Goal: Entertainment & Leisure: Consume media (video, audio)

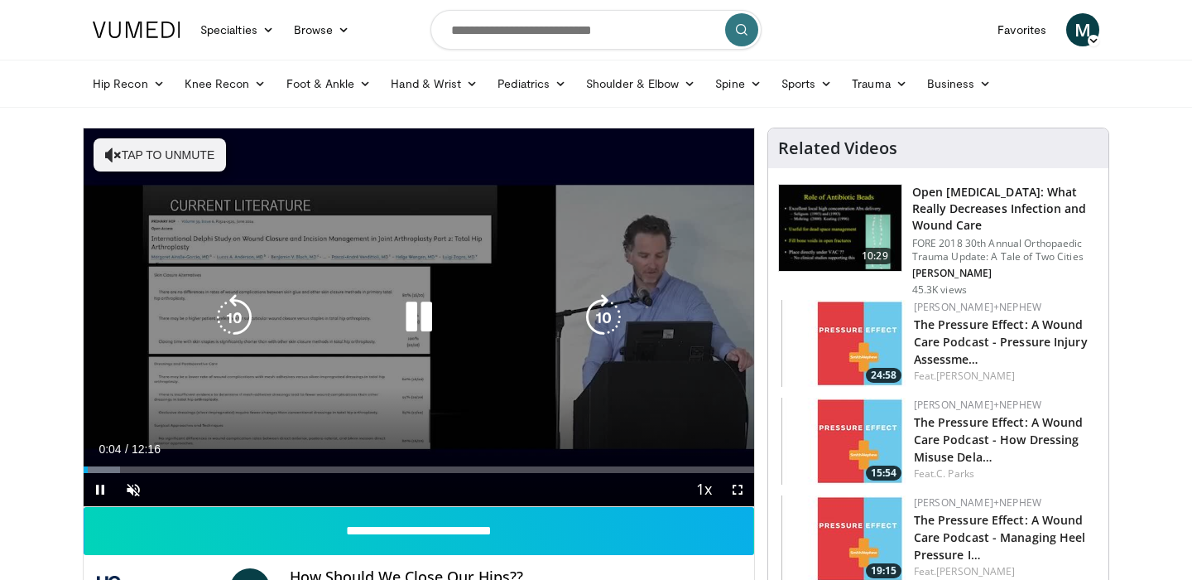
click at [111, 157] on icon "Video Player" at bounding box center [113, 155] width 17 height 17
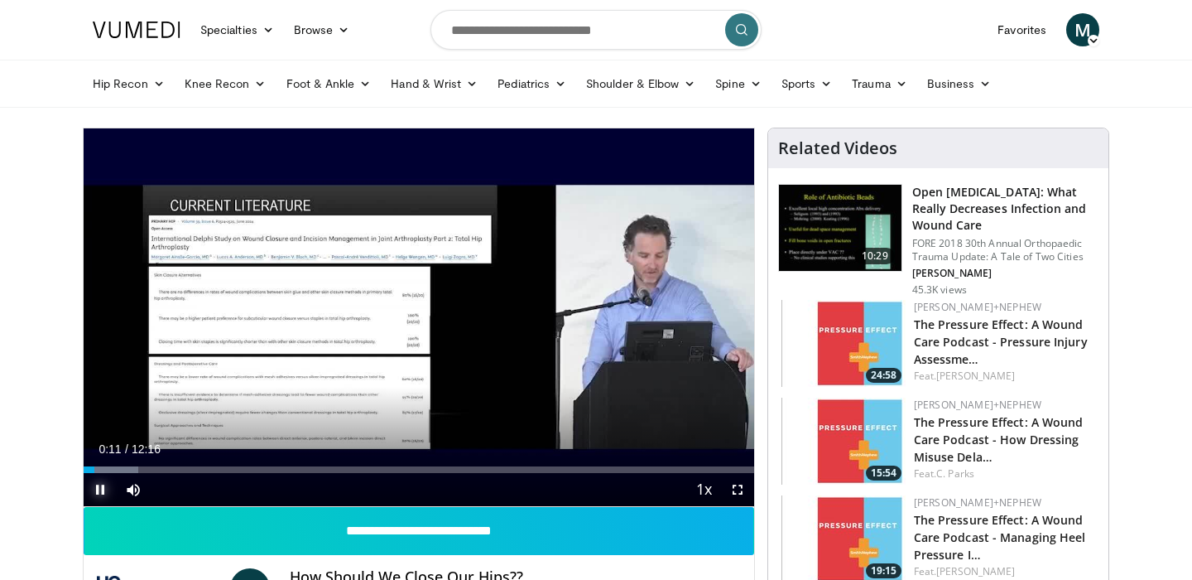
click at [101, 490] on span "Video Player" at bounding box center [100, 489] width 33 height 33
click at [96, 486] on span "Video Player" at bounding box center [100, 489] width 33 height 33
click at [99, 492] on span "Video Player" at bounding box center [100, 489] width 33 height 33
click at [92, 489] on span "Video Player" at bounding box center [100, 489] width 33 height 33
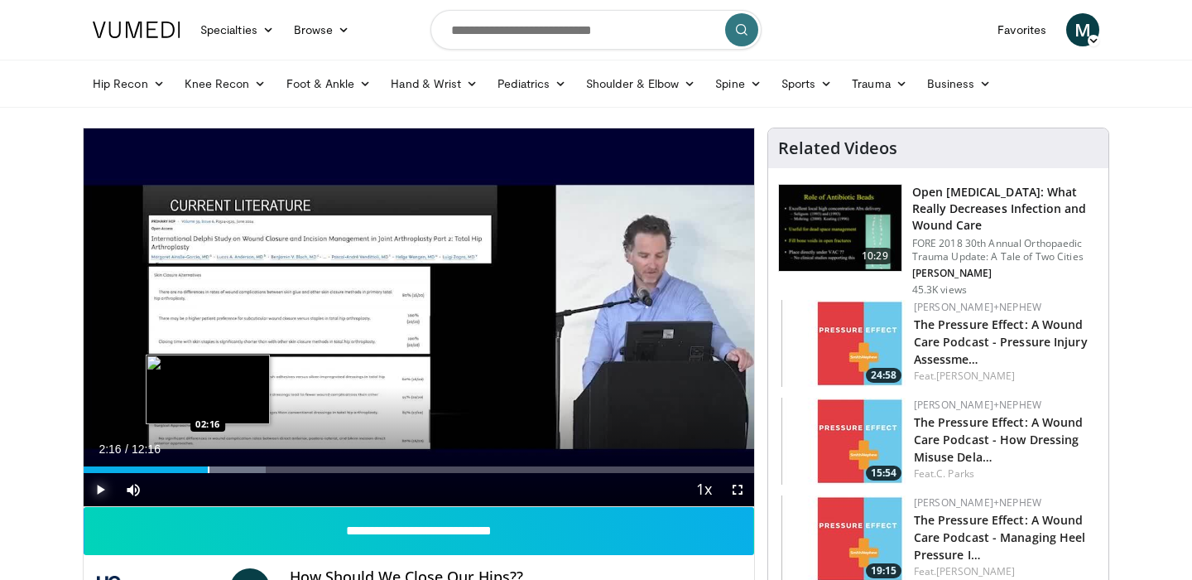
click at [208, 471] on div "Progress Bar" at bounding box center [209, 469] width 2 height 7
click at [216, 469] on div "Progress Bar" at bounding box center [217, 469] width 2 height 7
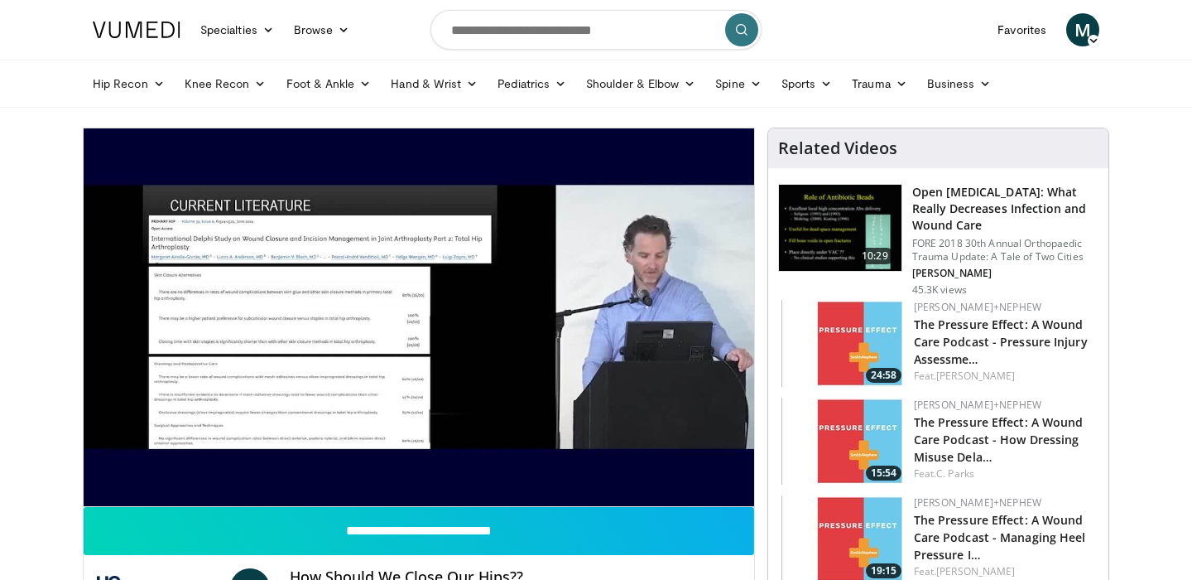
click at [223, 469] on div "10 seconds Tap to unmute" at bounding box center [419, 317] width 671 height 378
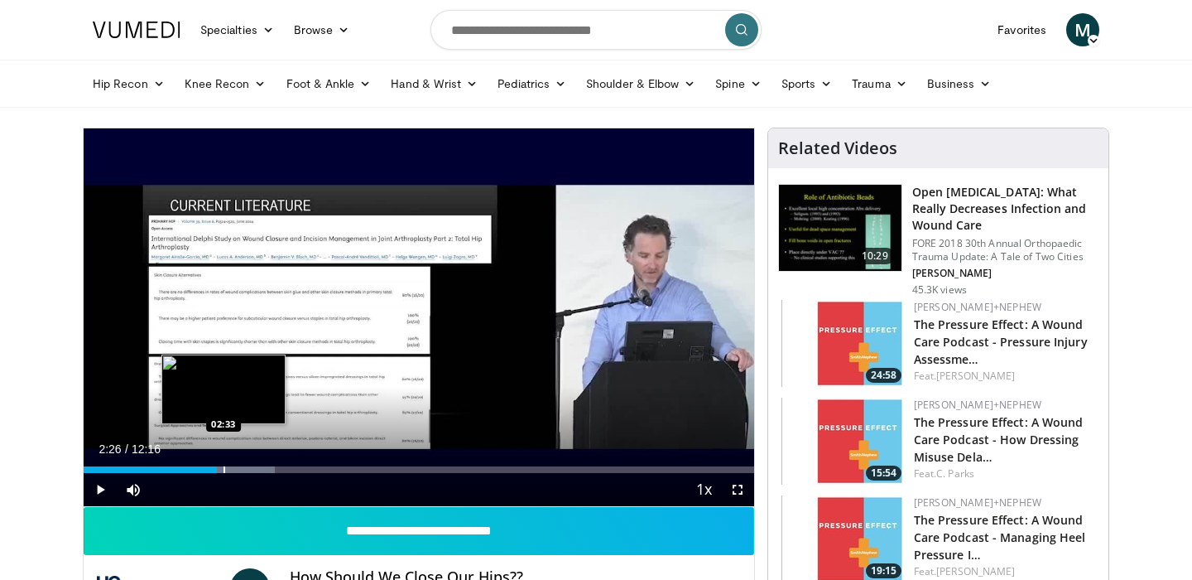
click at [224, 469] on div "Progress Bar" at bounding box center [225, 469] width 2 height 7
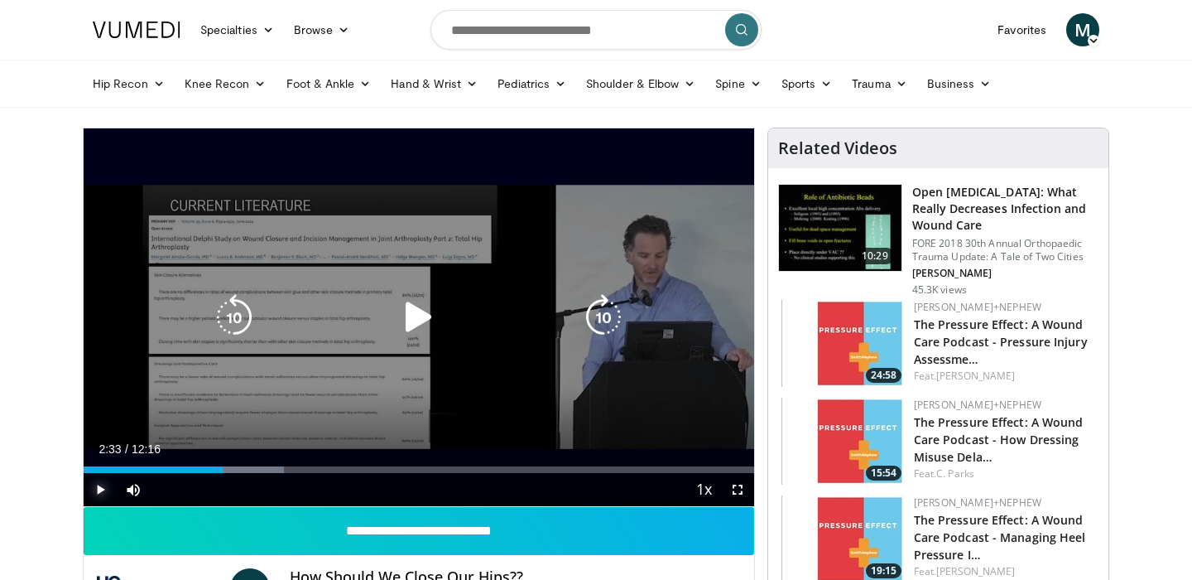
click at [100, 489] on span "Video Player" at bounding box center [100, 489] width 33 height 33
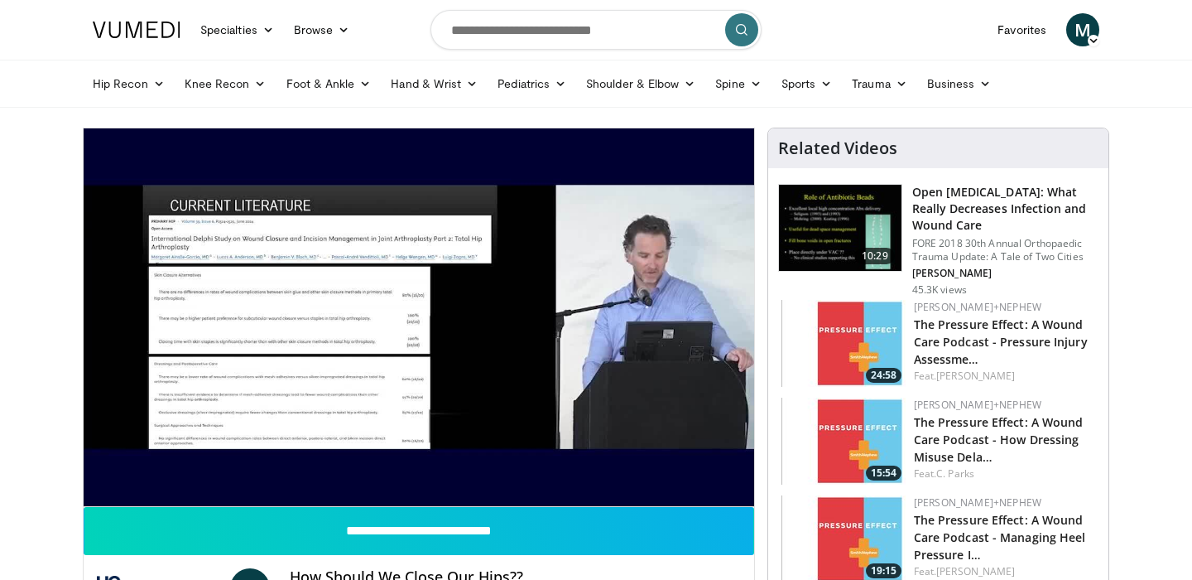
scroll to position [82, 0]
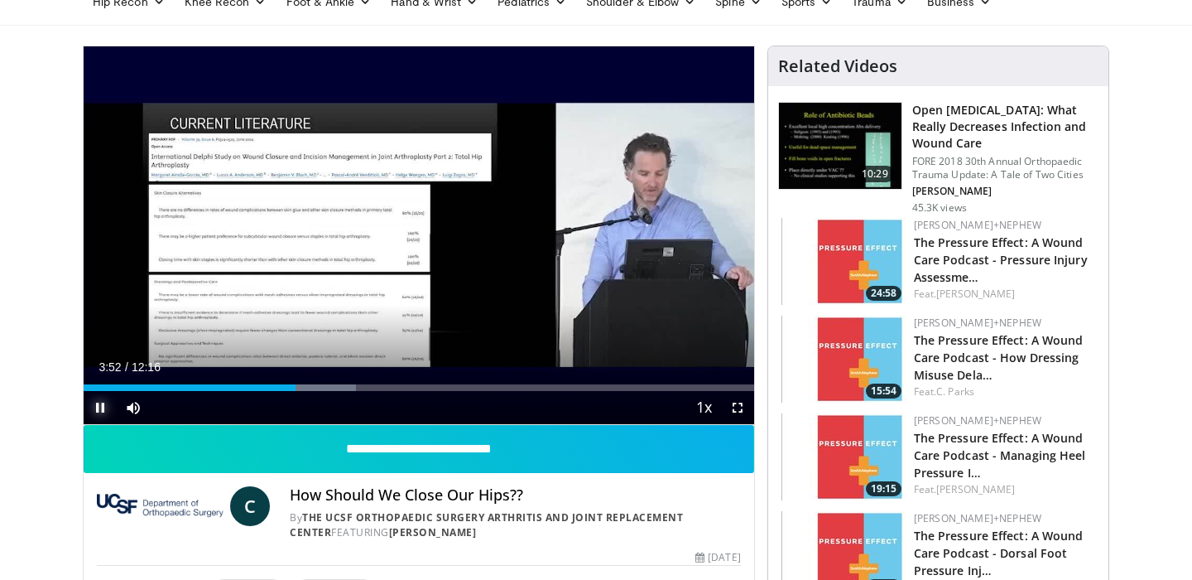
click at [102, 407] on span "Video Player" at bounding box center [100, 407] width 33 height 33
click at [100, 403] on span "Video Player" at bounding box center [100, 407] width 33 height 33
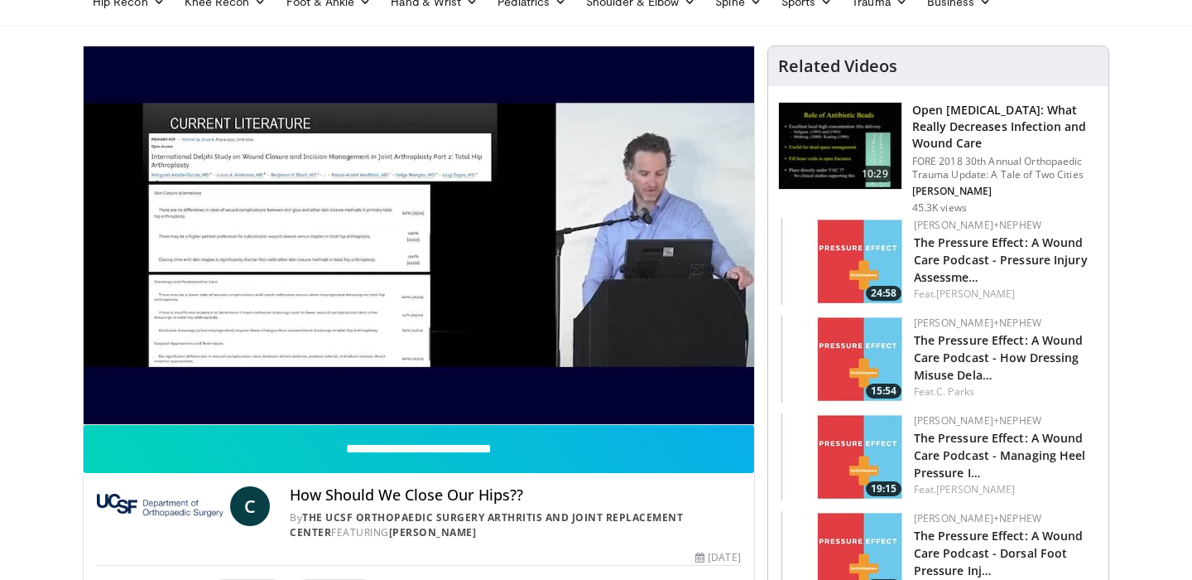
click at [315, 386] on video-js "**********" at bounding box center [419, 235] width 671 height 378
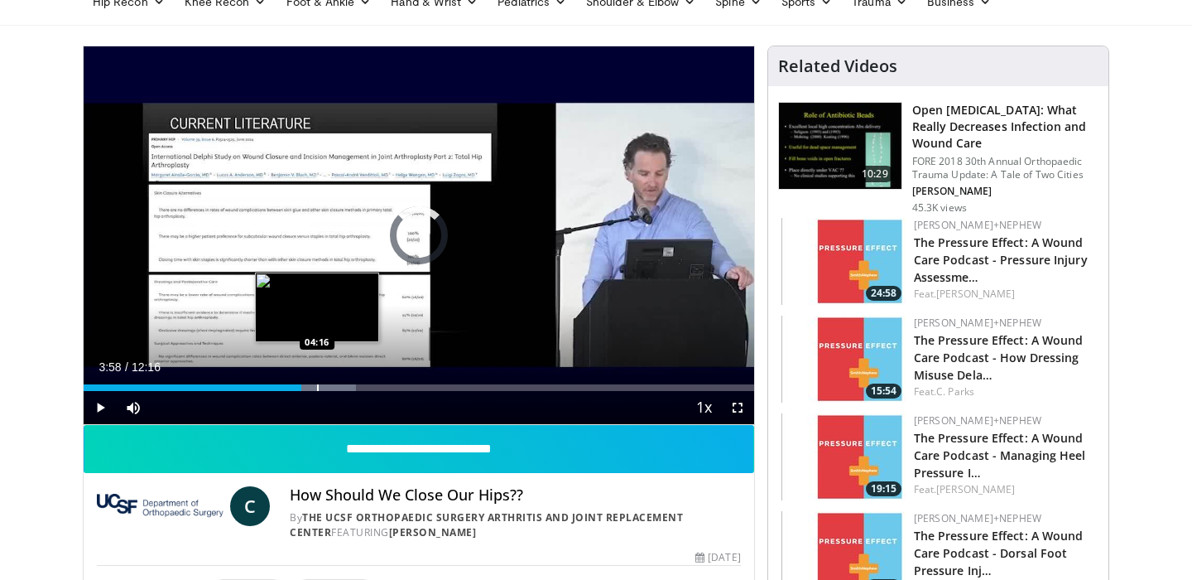
click at [316, 382] on div "Loaded : 40.69% 04:16 04:16" at bounding box center [419, 383] width 671 height 16
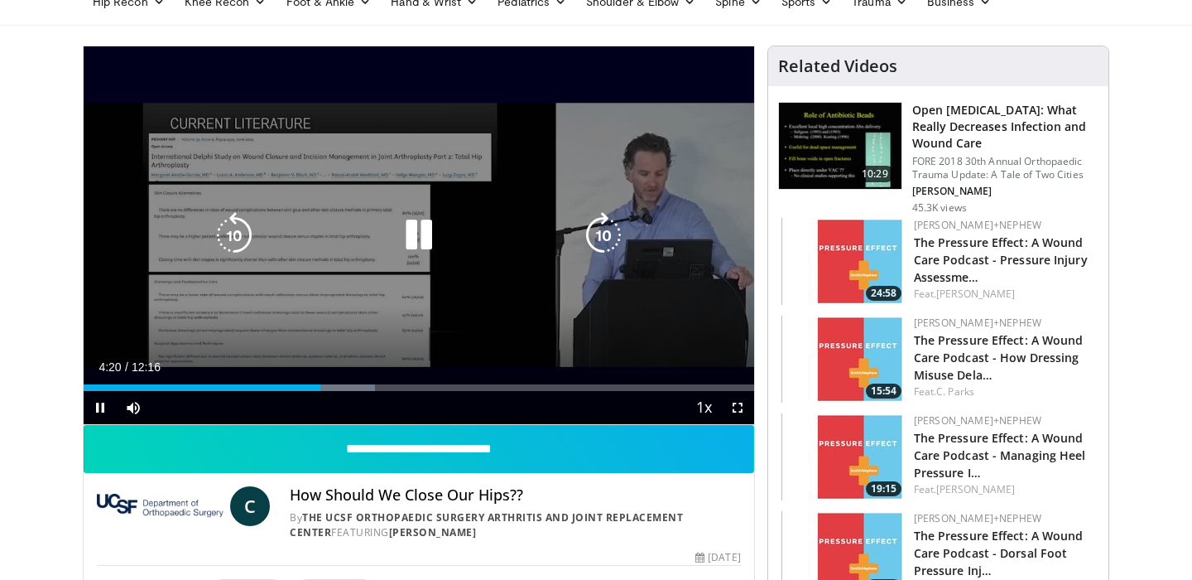
click at [609, 237] on icon "Video Player" at bounding box center [603, 235] width 46 height 46
click at [608, 230] on icon "Video Player" at bounding box center [603, 235] width 46 height 46
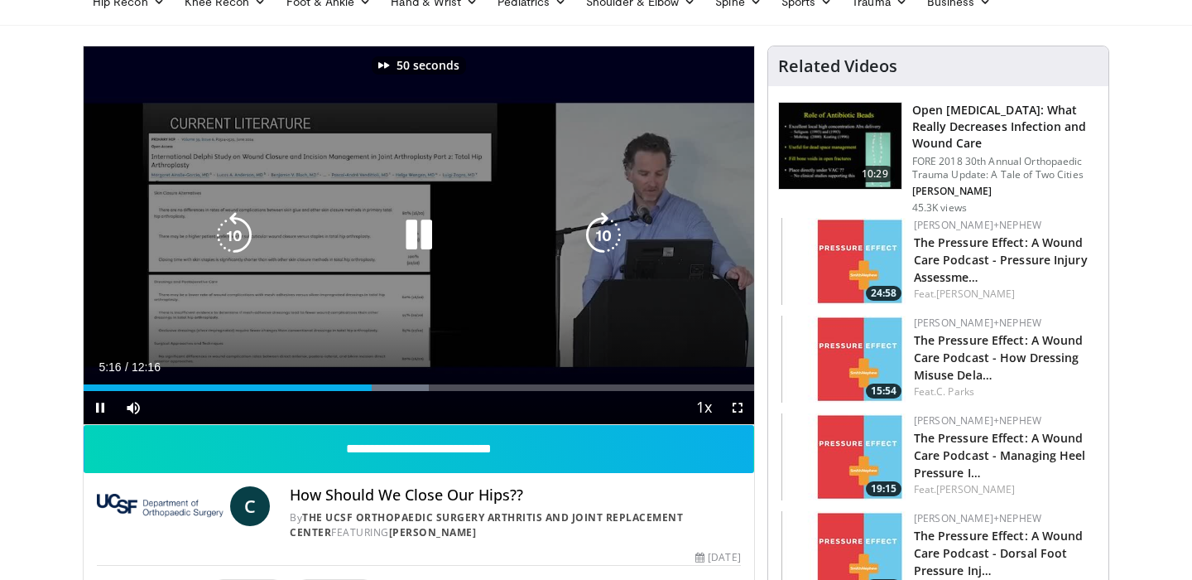
click at [608, 230] on icon "Video Player" at bounding box center [603, 235] width 46 height 46
